Goal: Transaction & Acquisition: Register for event/course

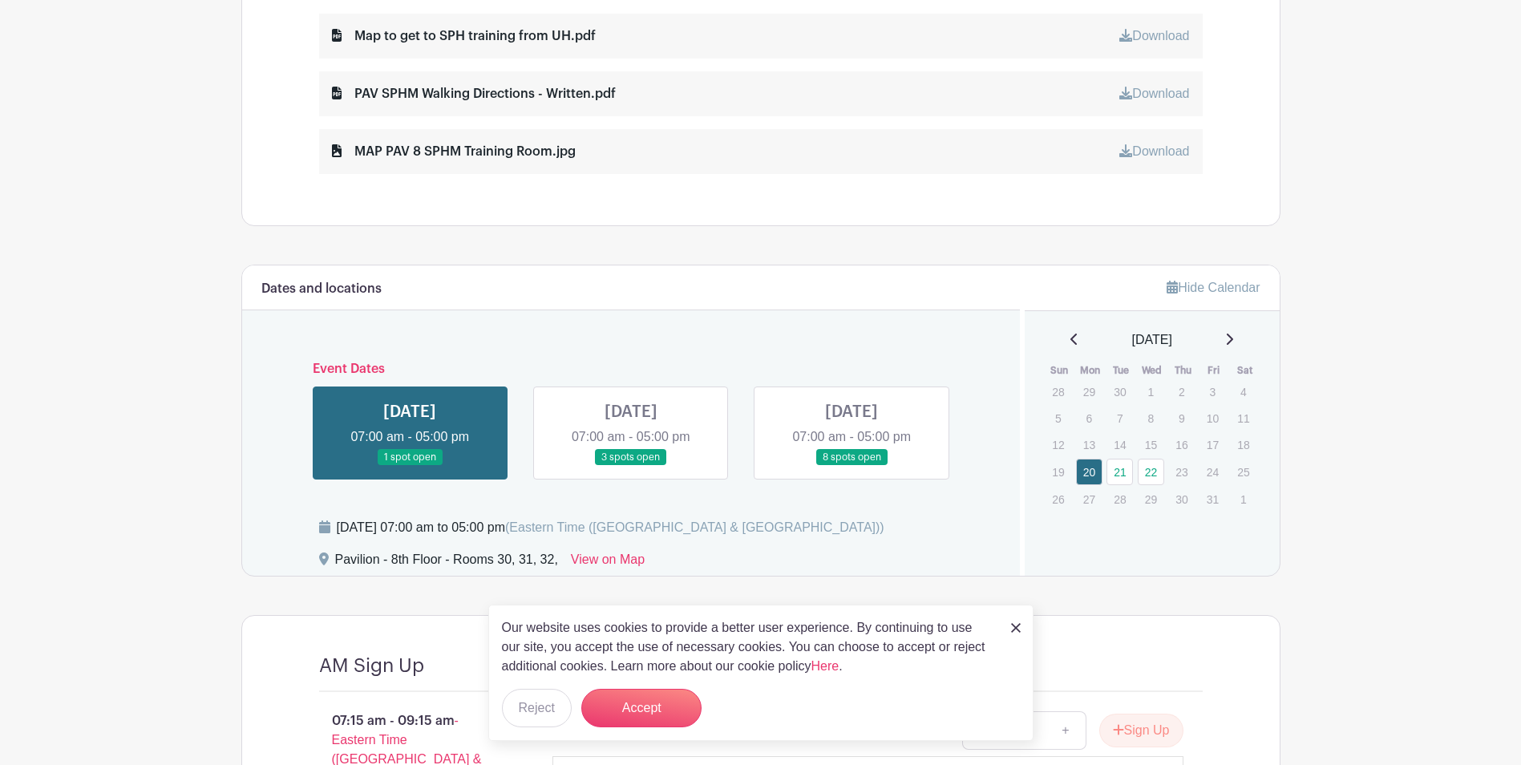
scroll to position [1043, 0]
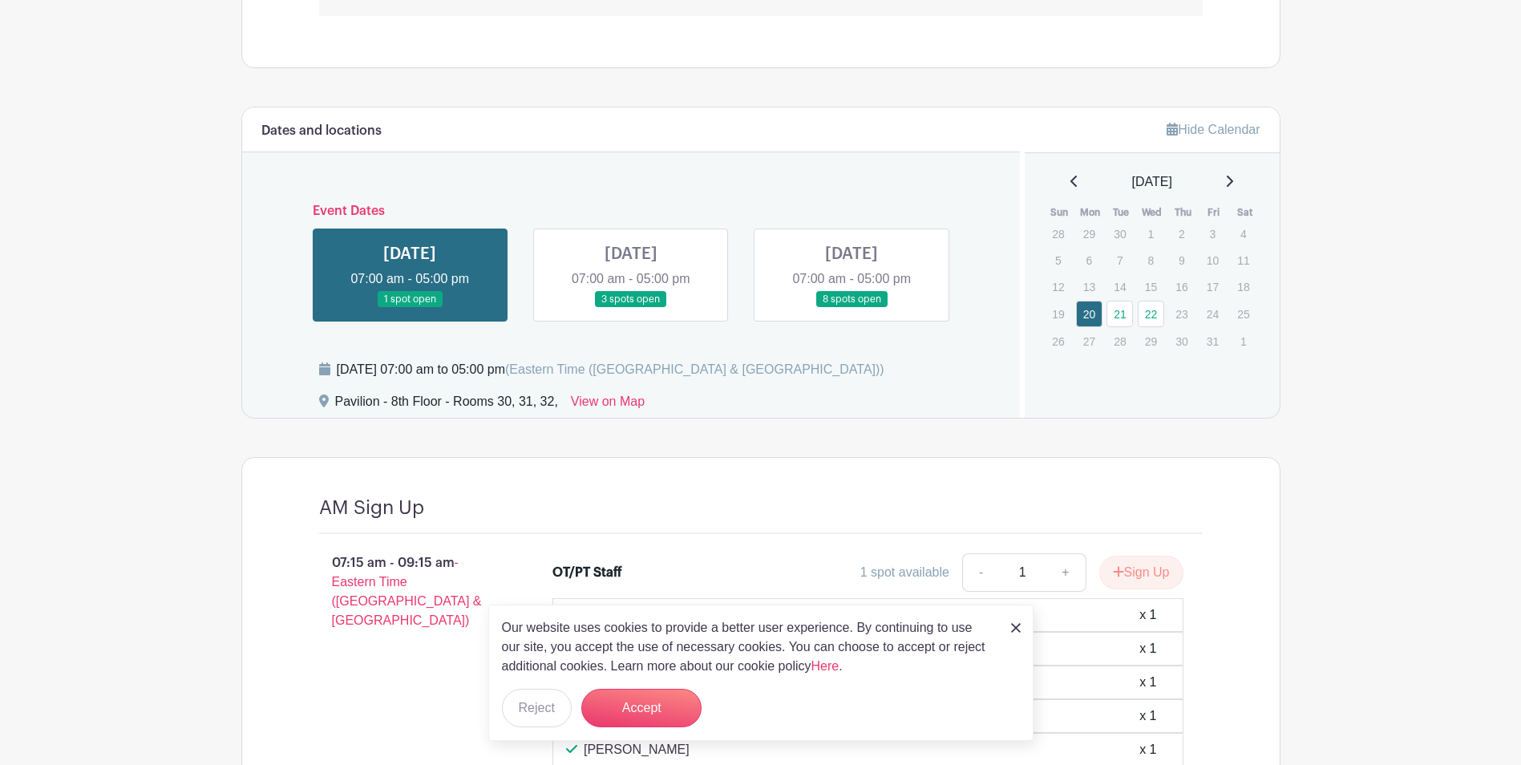
click at [631, 308] on link at bounding box center [631, 308] width 0 height 0
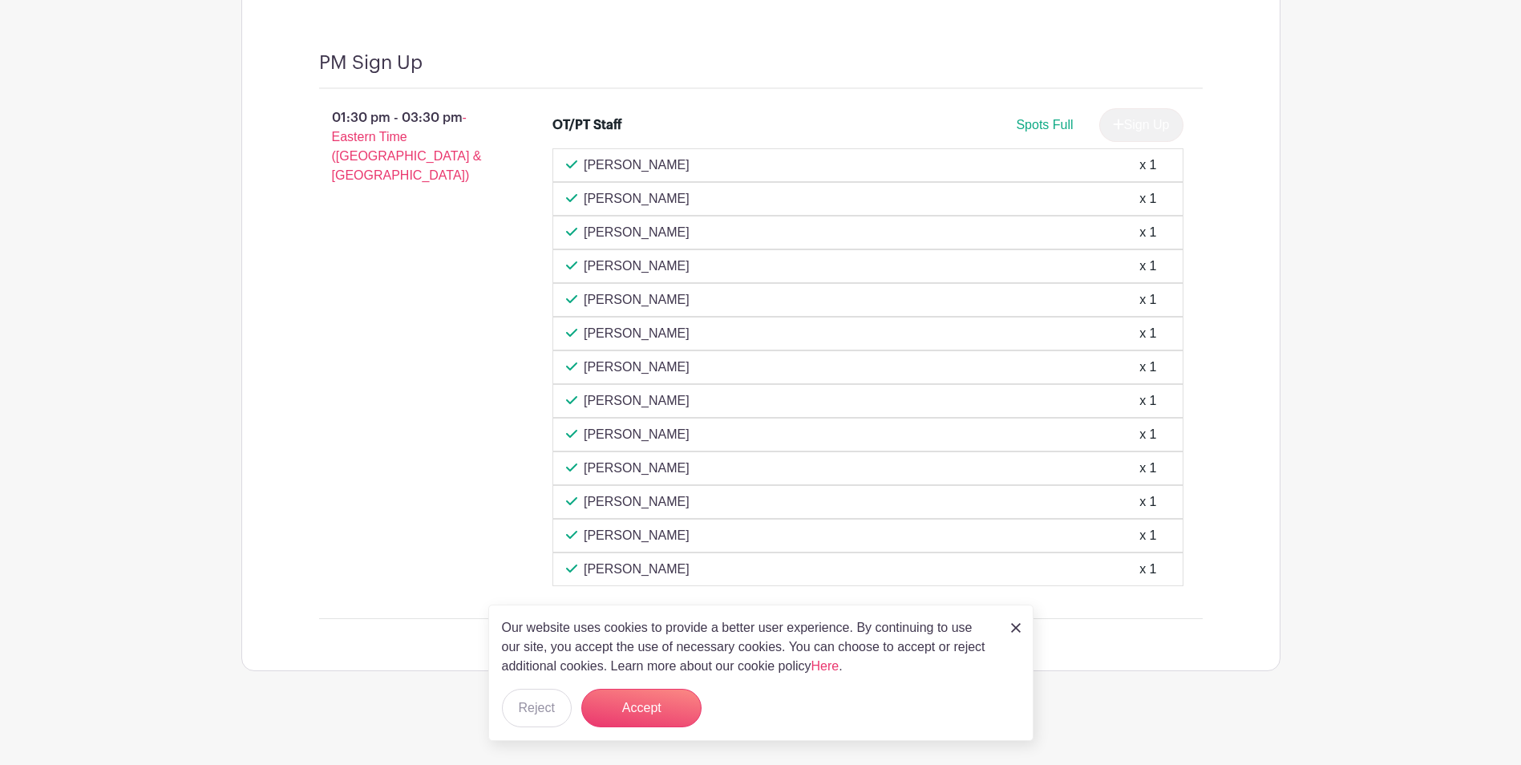
scroll to position [2732, 0]
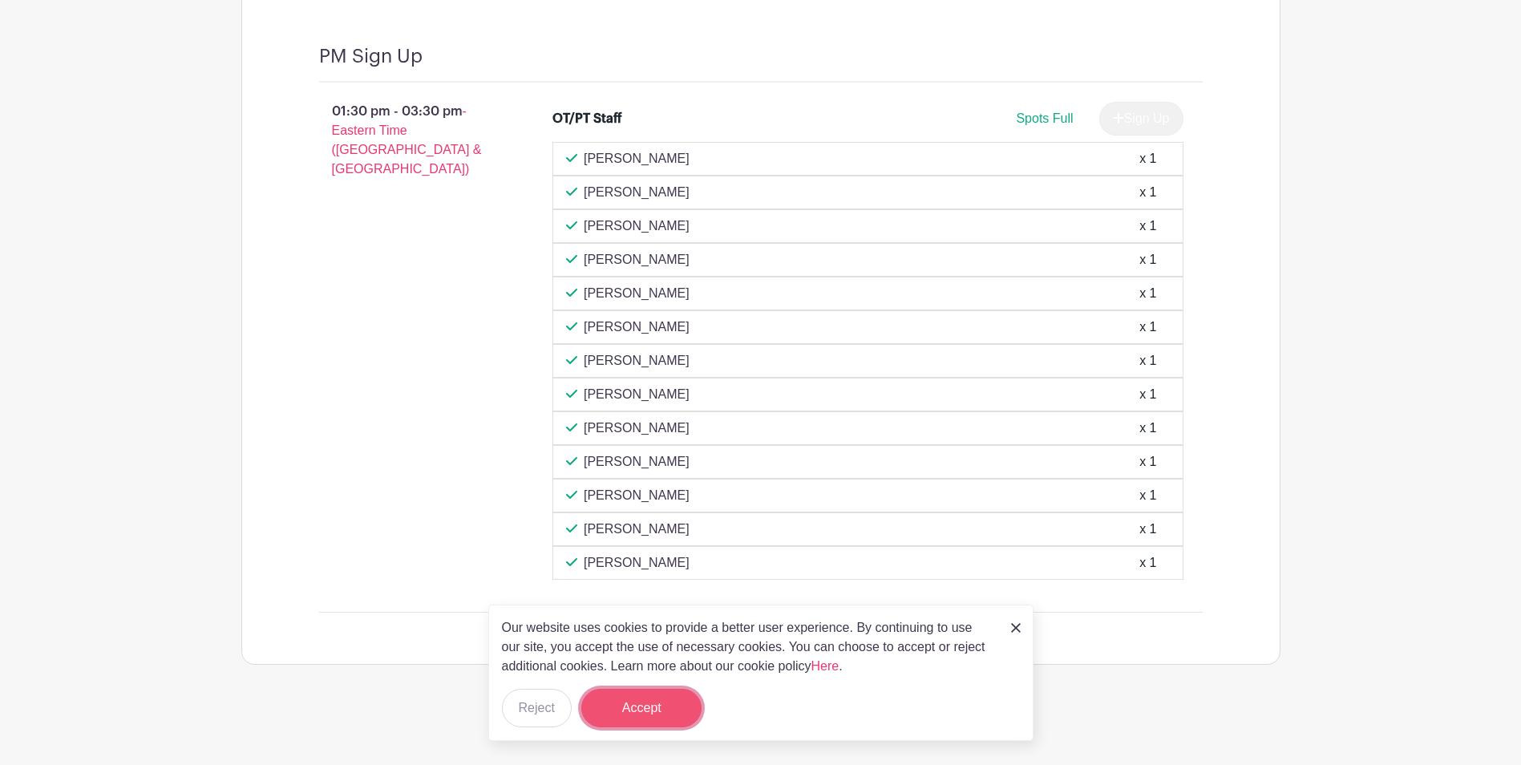
click at [656, 711] on button "Accept" at bounding box center [641, 708] width 120 height 38
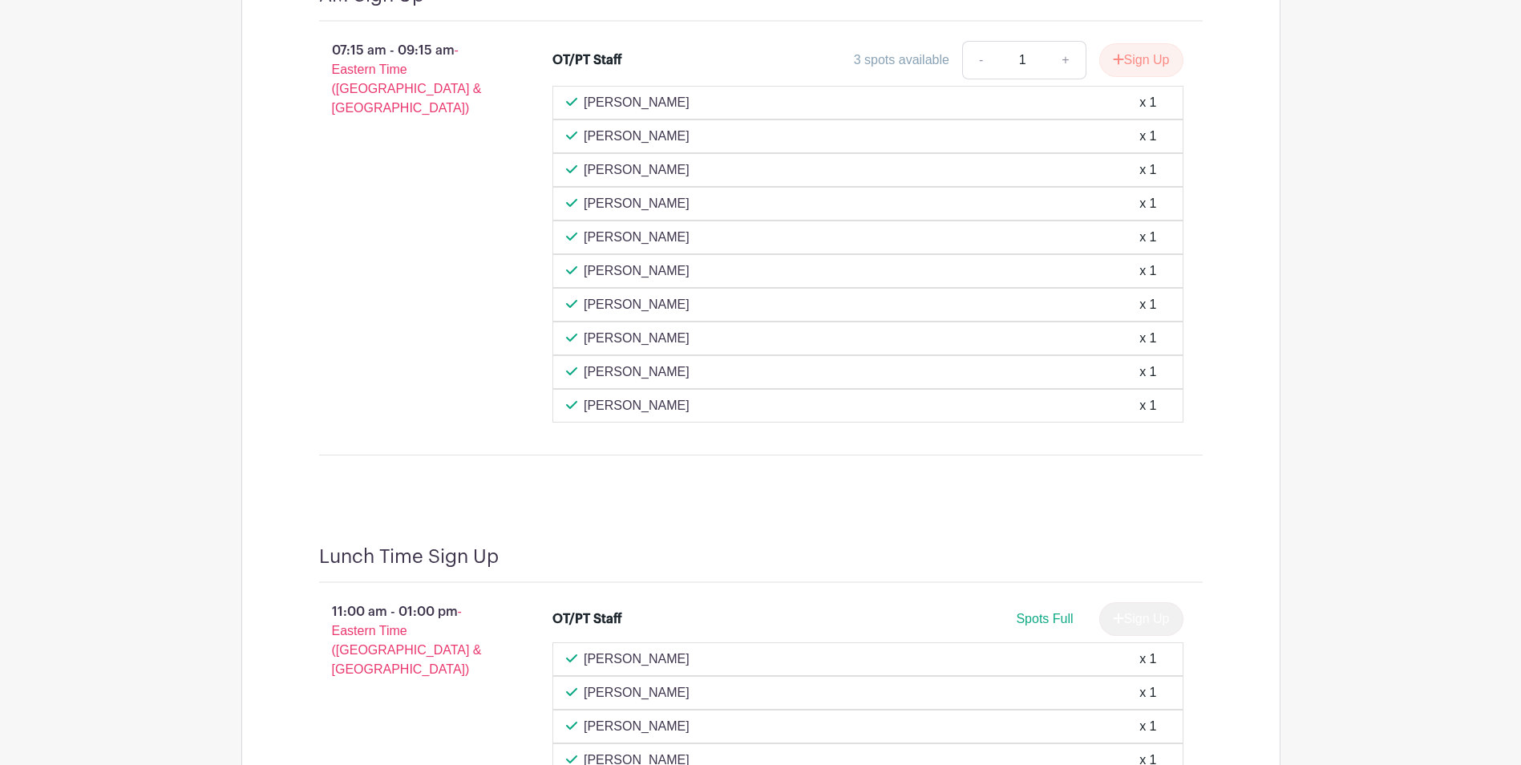
scroll to position [1209, 0]
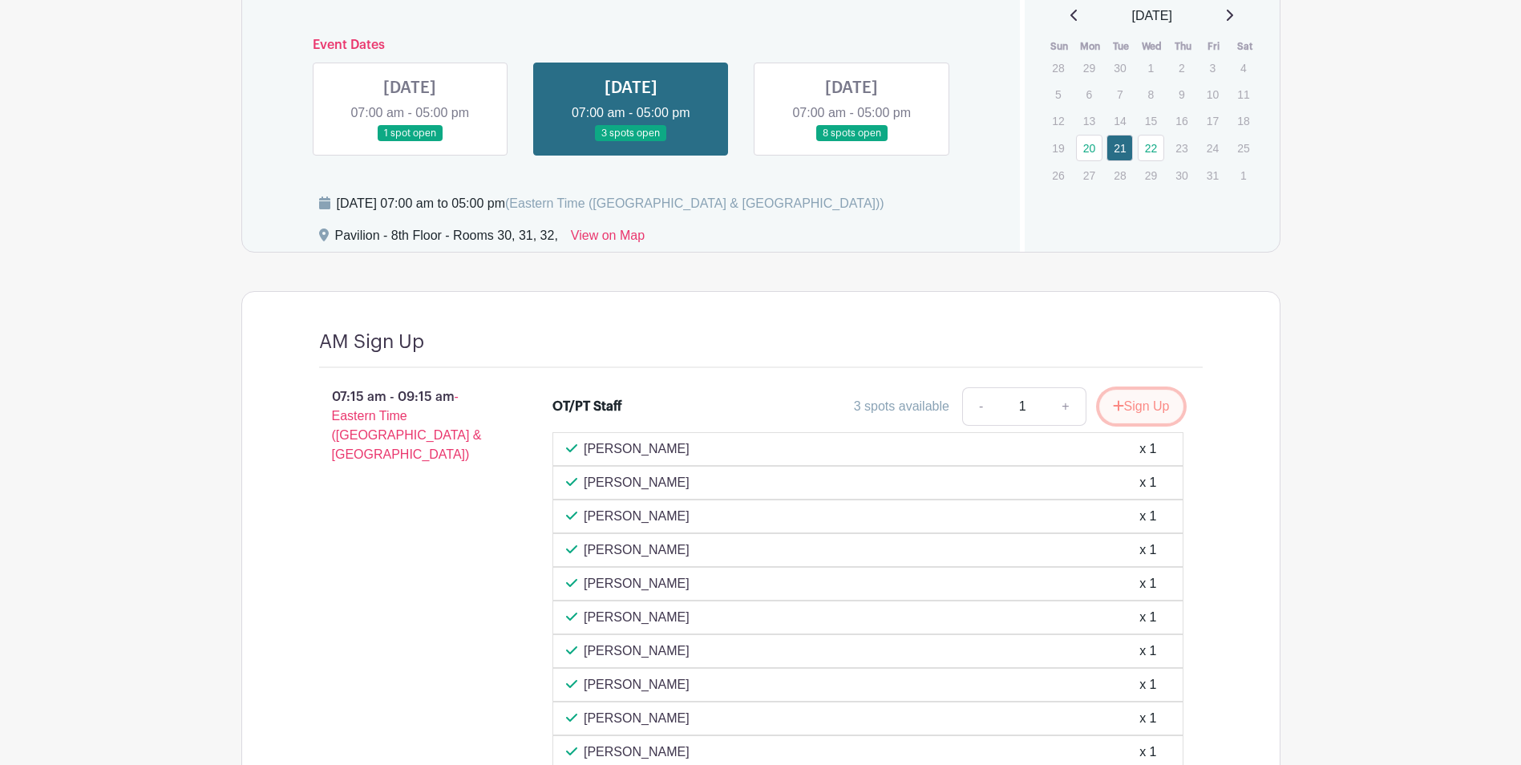
click at [1153, 410] on button "Sign Up" at bounding box center [1142, 407] width 84 height 34
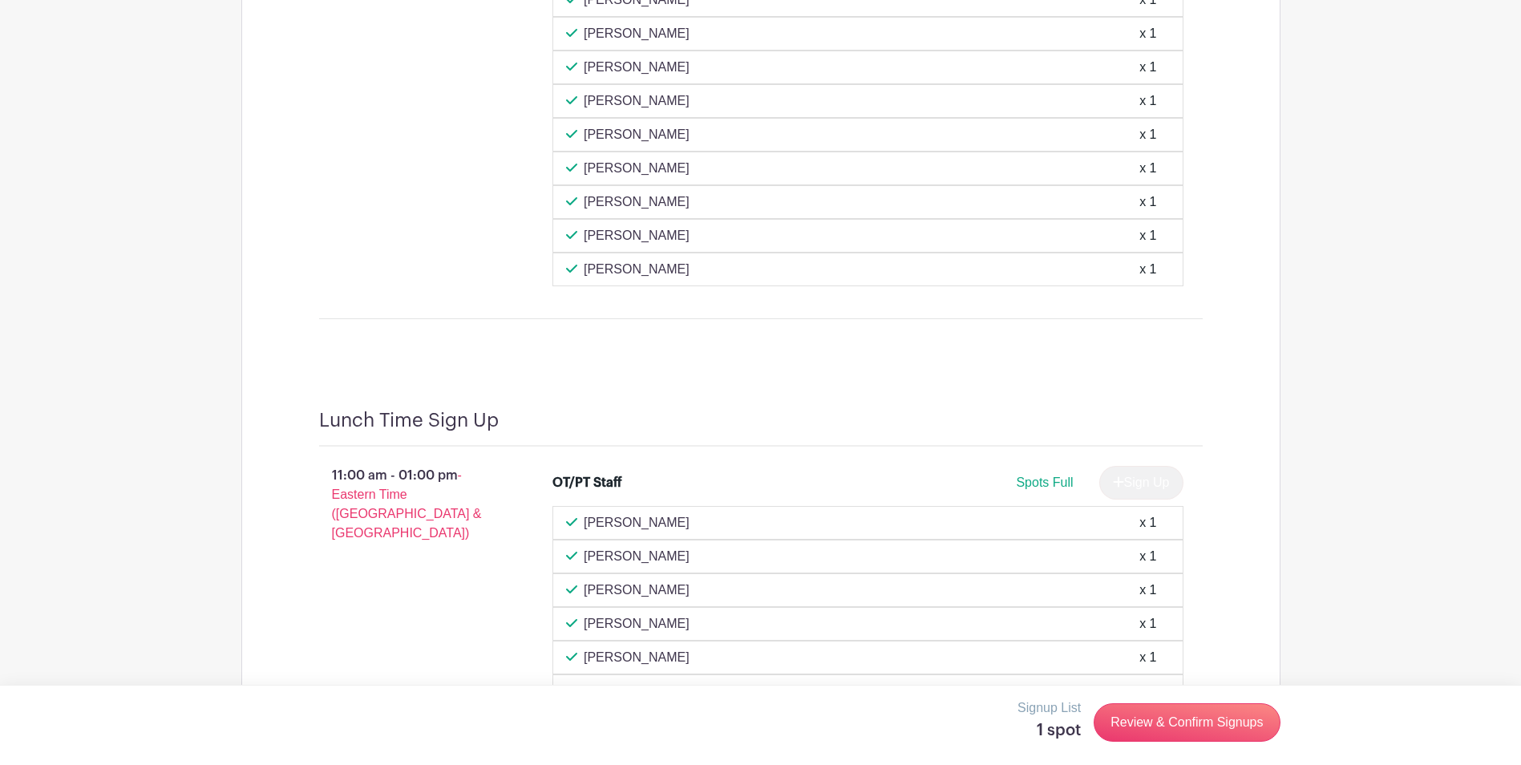
scroll to position [1770, 0]
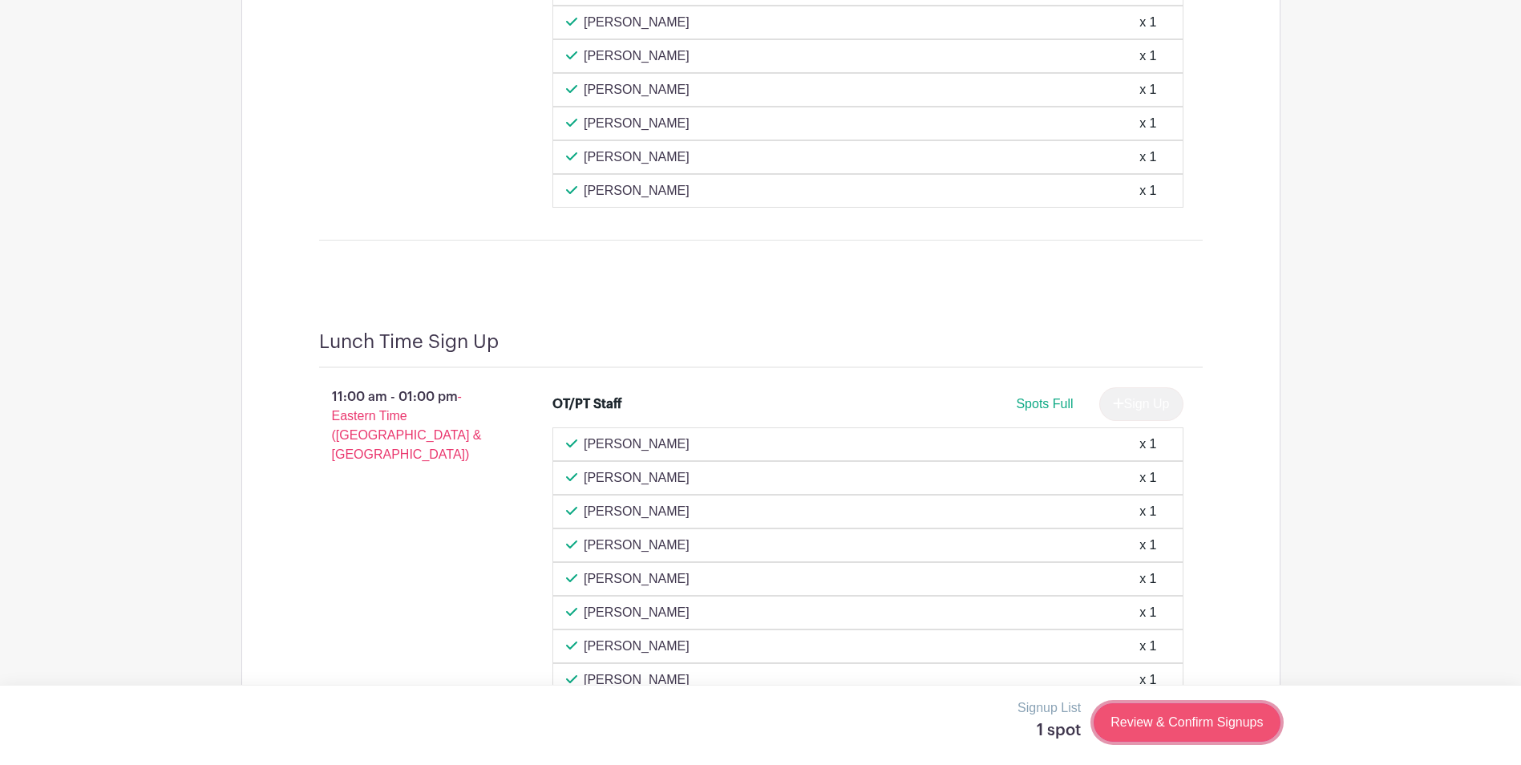
click at [1181, 719] on link "Review & Confirm Signups" at bounding box center [1187, 722] width 186 height 38
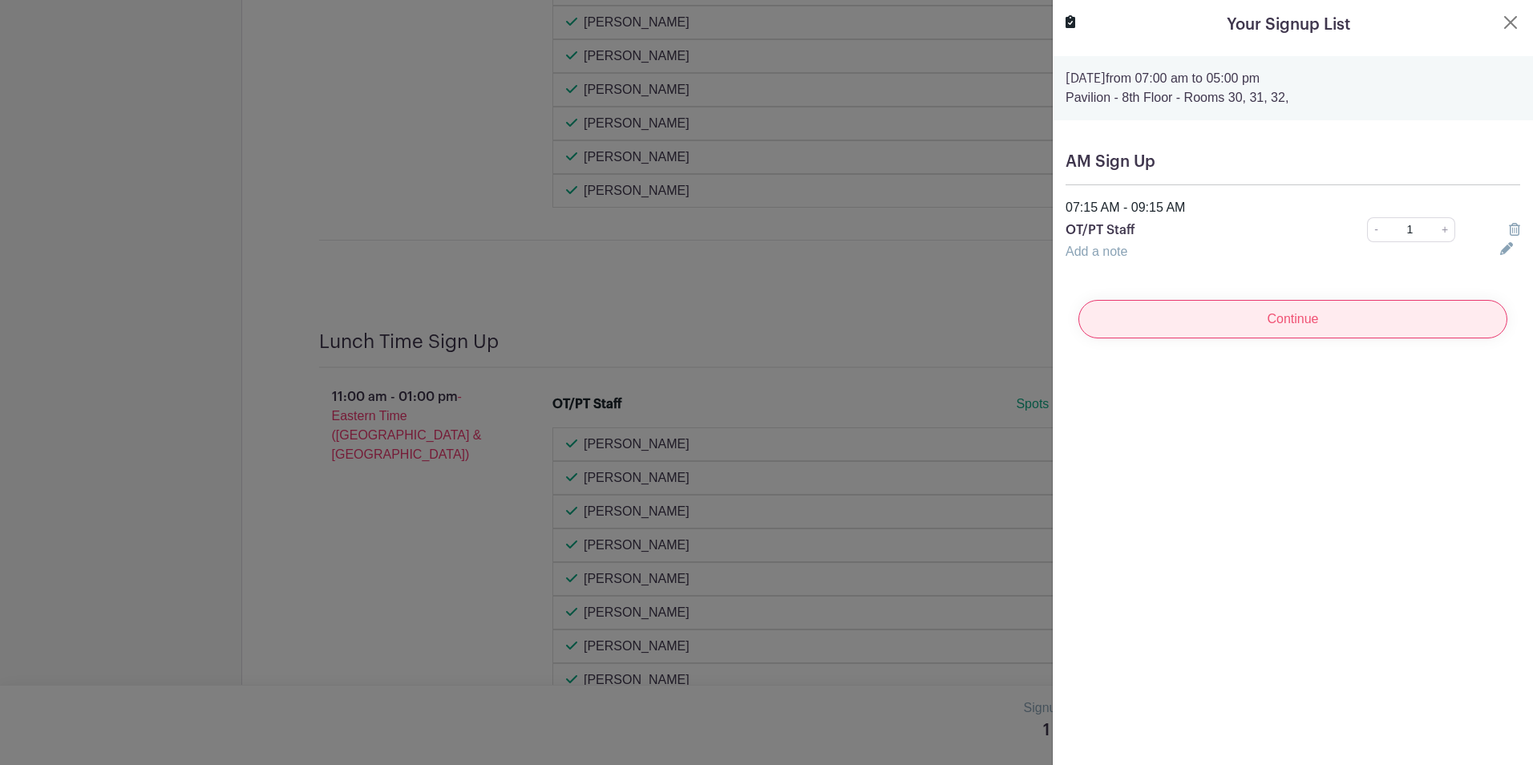
click at [1297, 316] on input "Continue" at bounding box center [1293, 319] width 429 height 38
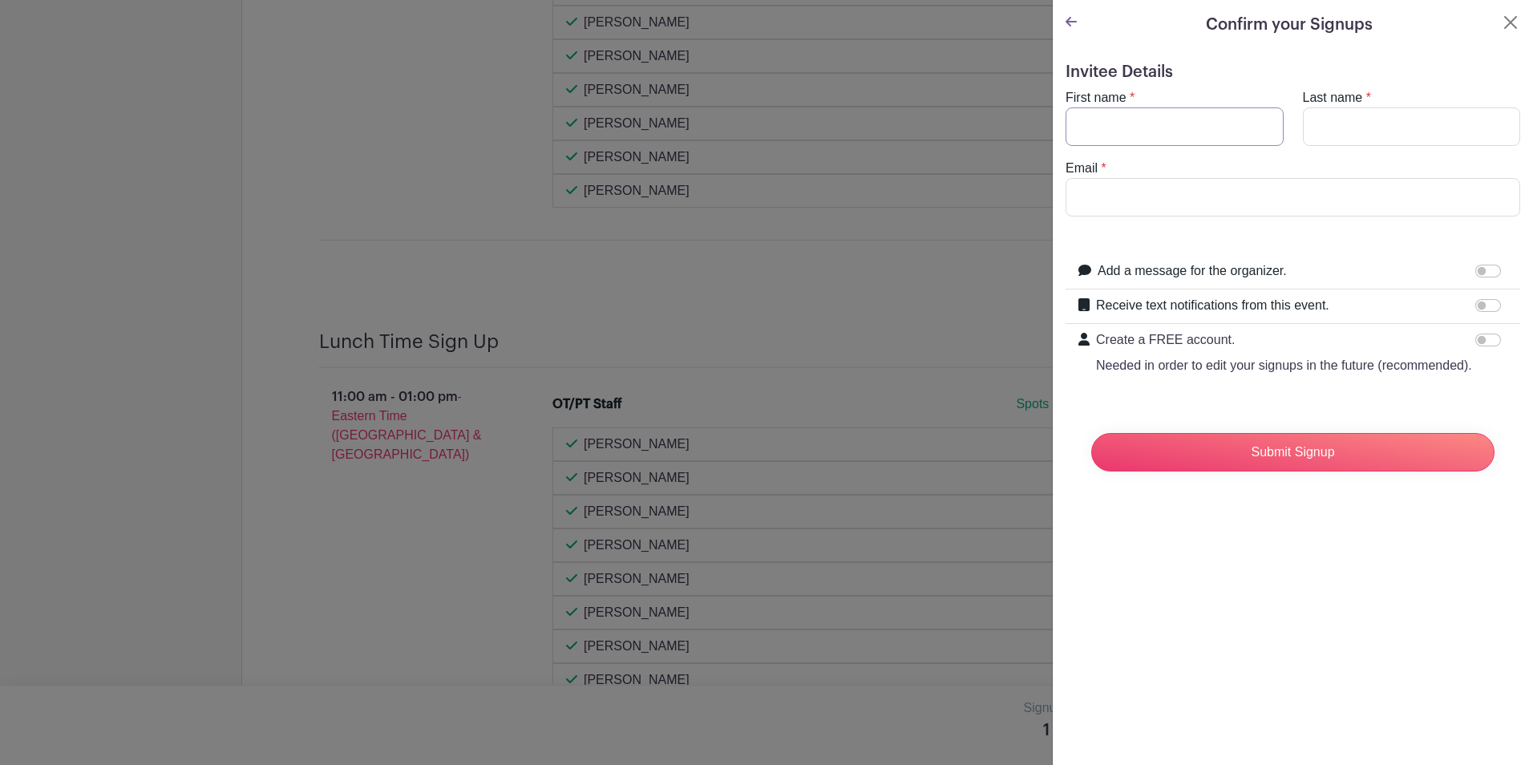
click at [1114, 128] on input "First name" at bounding box center [1175, 126] width 218 height 38
type input "[PERSON_NAME] [PERSON_NAME]"
click at [1335, 124] on input "Last name" at bounding box center [1412, 126] width 218 height 38
type input "Trott"
click at [1204, 192] on input "Email" at bounding box center [1293, 197] width 455 height 38
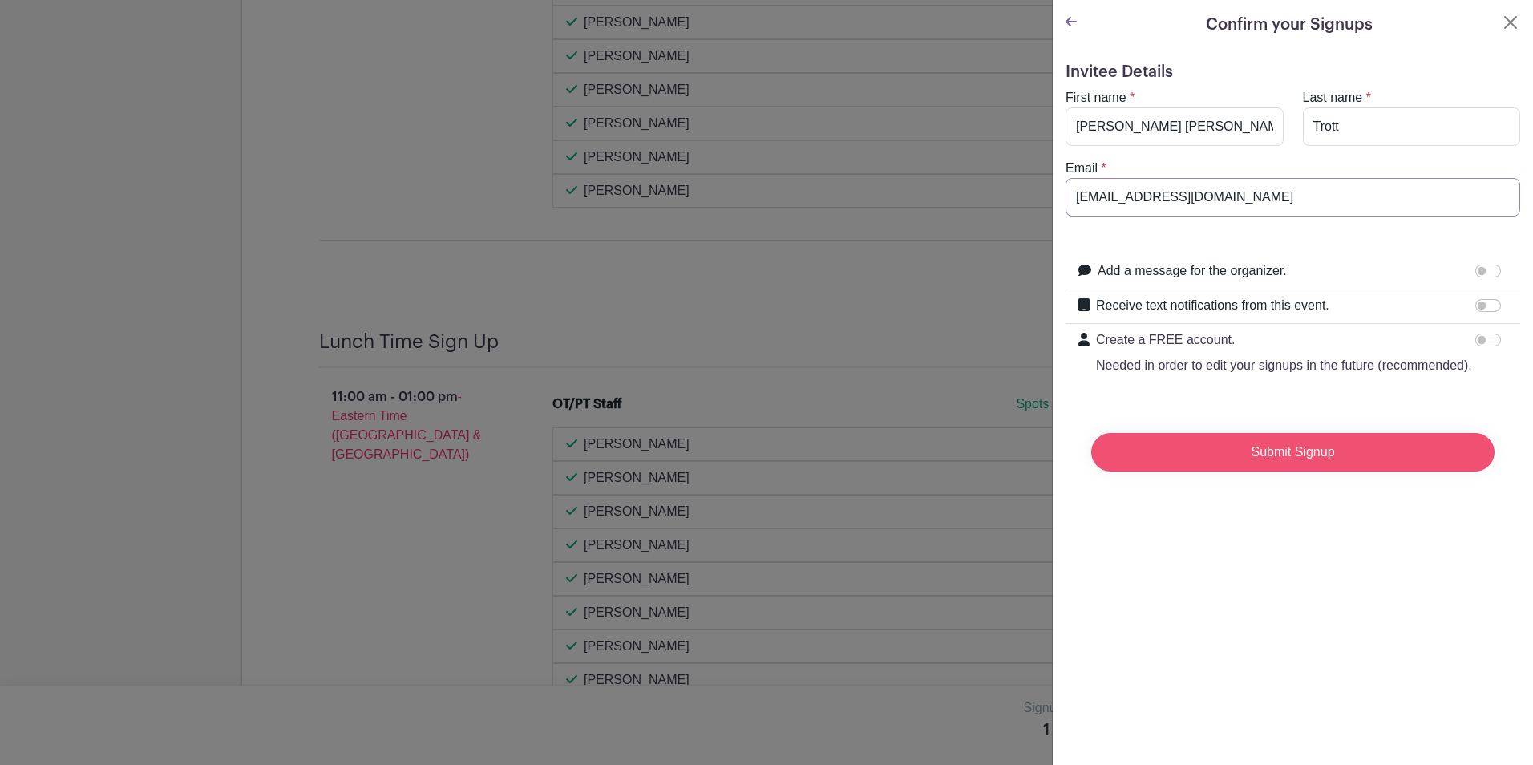
type input "[EMAIL_ADDRESS][DOMAIN_NAME]"
click at [1293, 468] on input "Submit Signup" at bounding box center [1293, 452] width 403 height 38
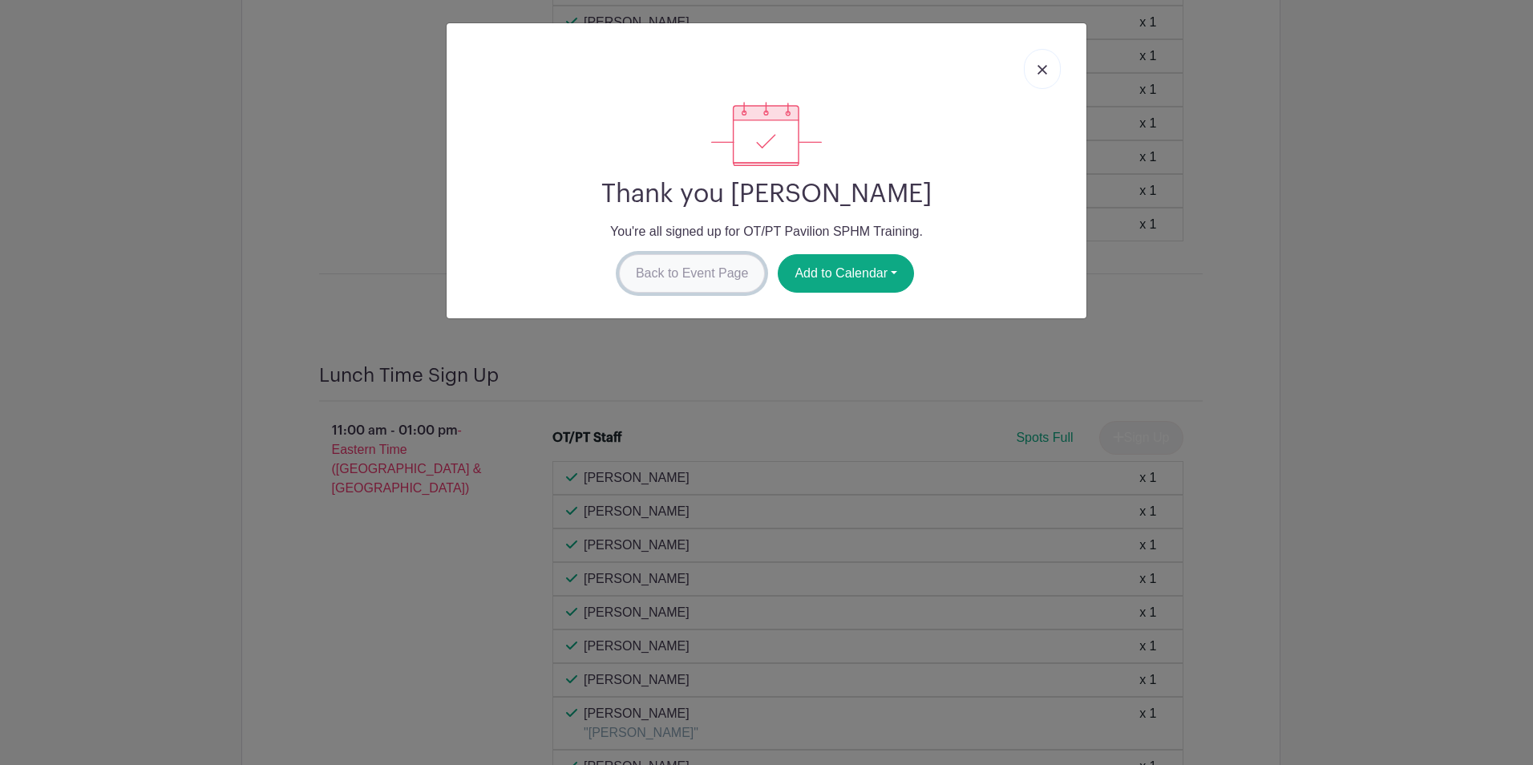
click at [715, 279] on link "Back to Event Page" at bounding box center [692, 273] width 147 height 38
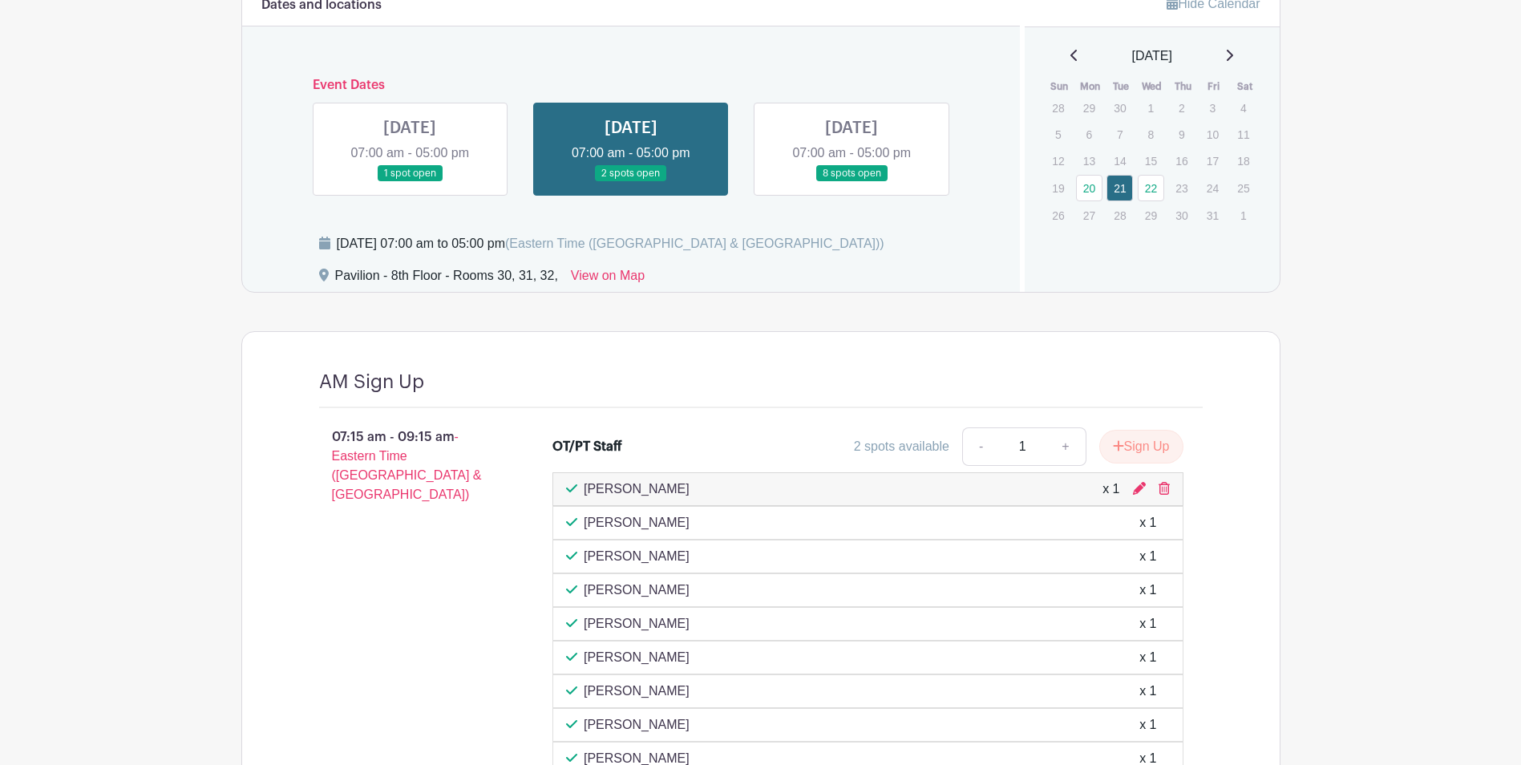
scroll to position [1128, 0]
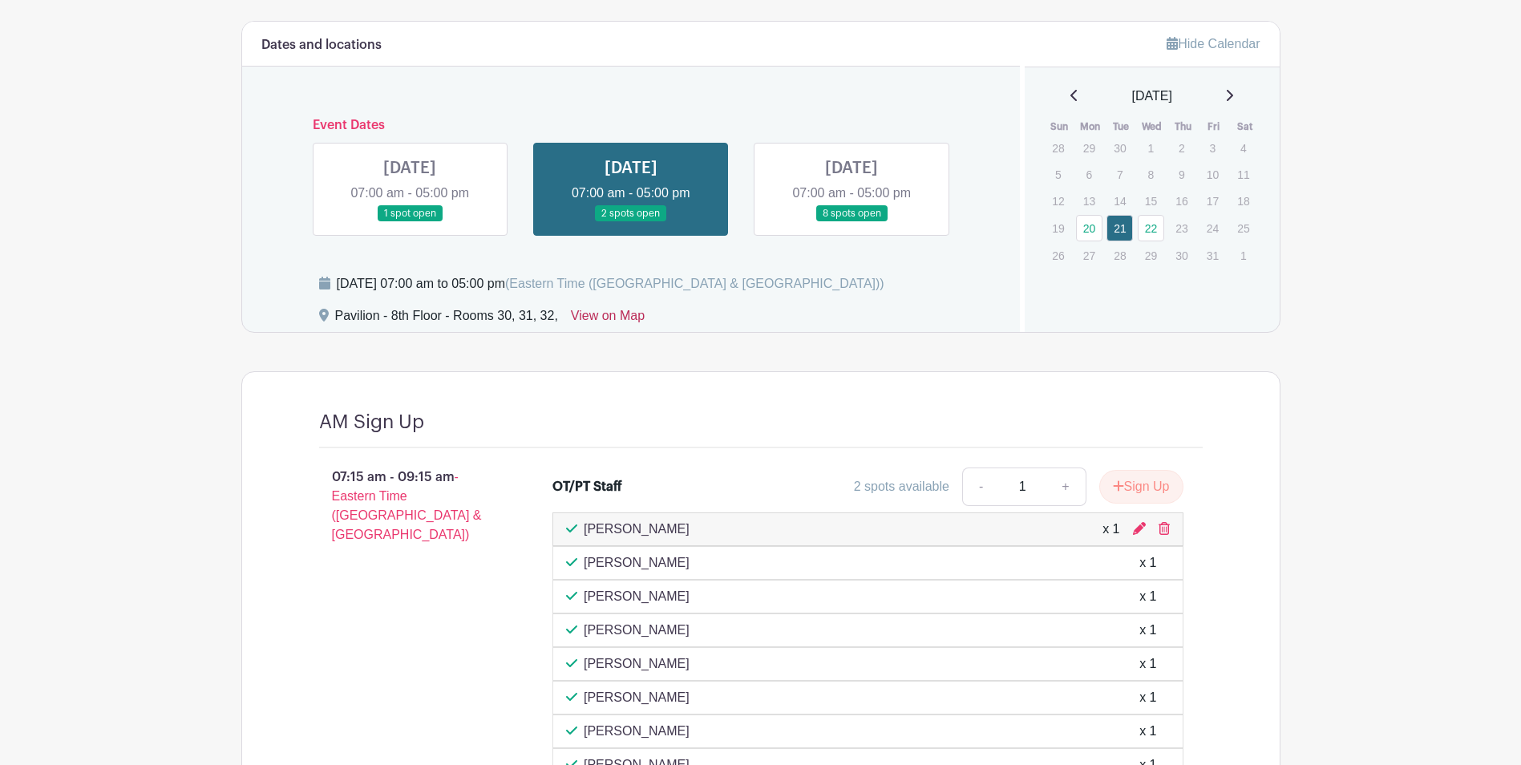
click at [598, 315] on link "View on Map" at bounding box center [608, 319] width 74 height 26
click at [1375, 470] on main "Log In Sign Up for Free SMS Safe Patient Handling OT/PT Pavilion SPHM Training …" at bounding box center [760, 637] width 1521 height 3531
